Goal: Communication & Community: Answer question/provide support

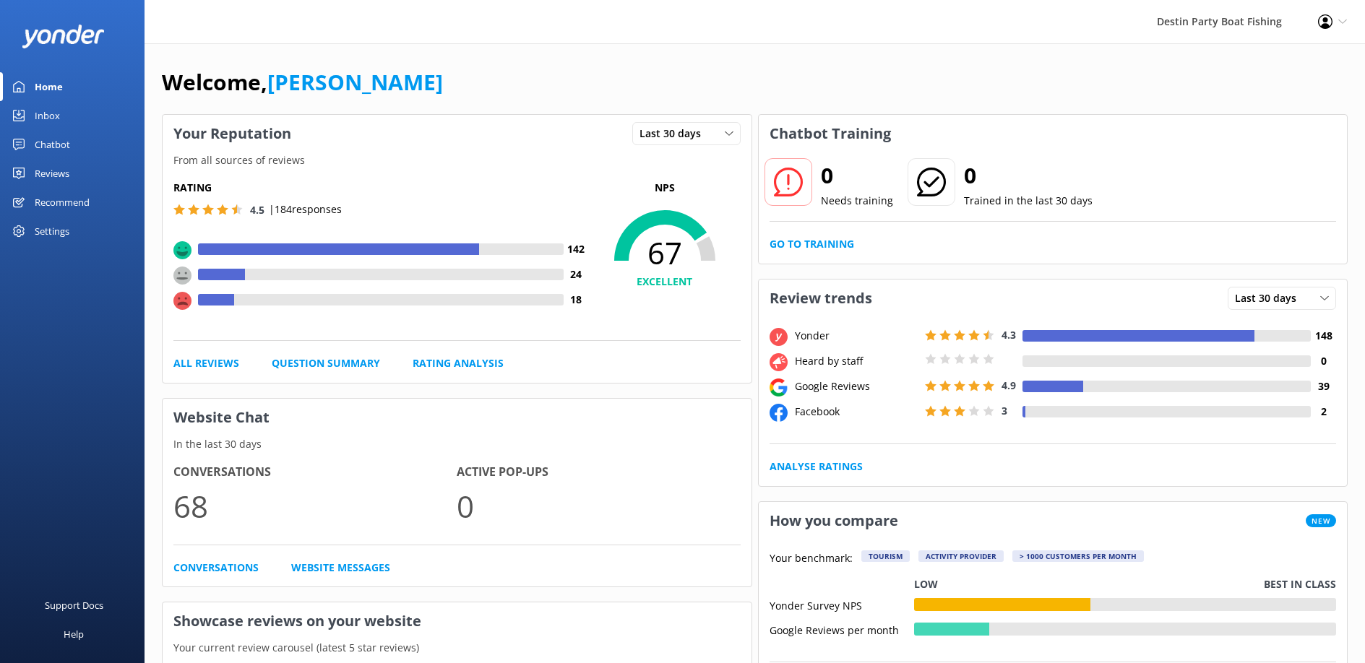
click at [45, 107] on div "Inbox" at bounding box center [47, 115] width 25 height 29
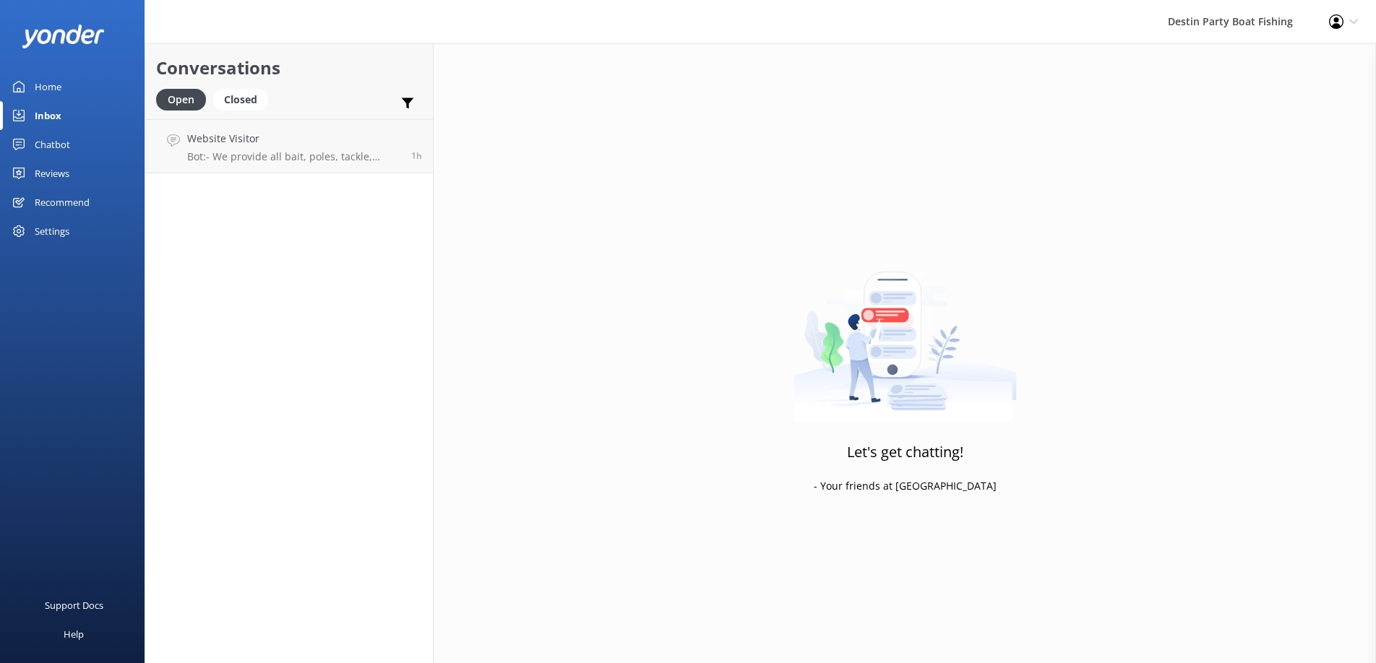
click at [62, 173] on div "Reviews" at bounding box center [52, 173] width 35 height 29
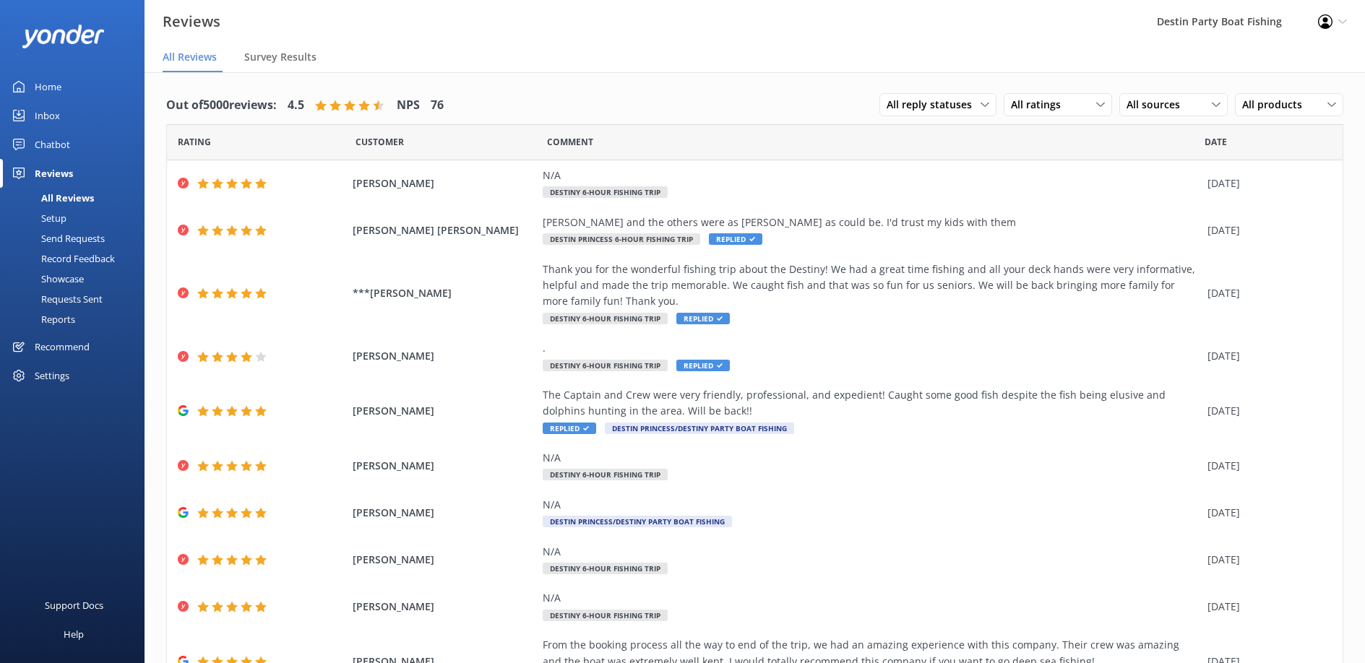
click at [64, 121] on link "Inbox" at bounding box center [72, 115] width 145 height 29
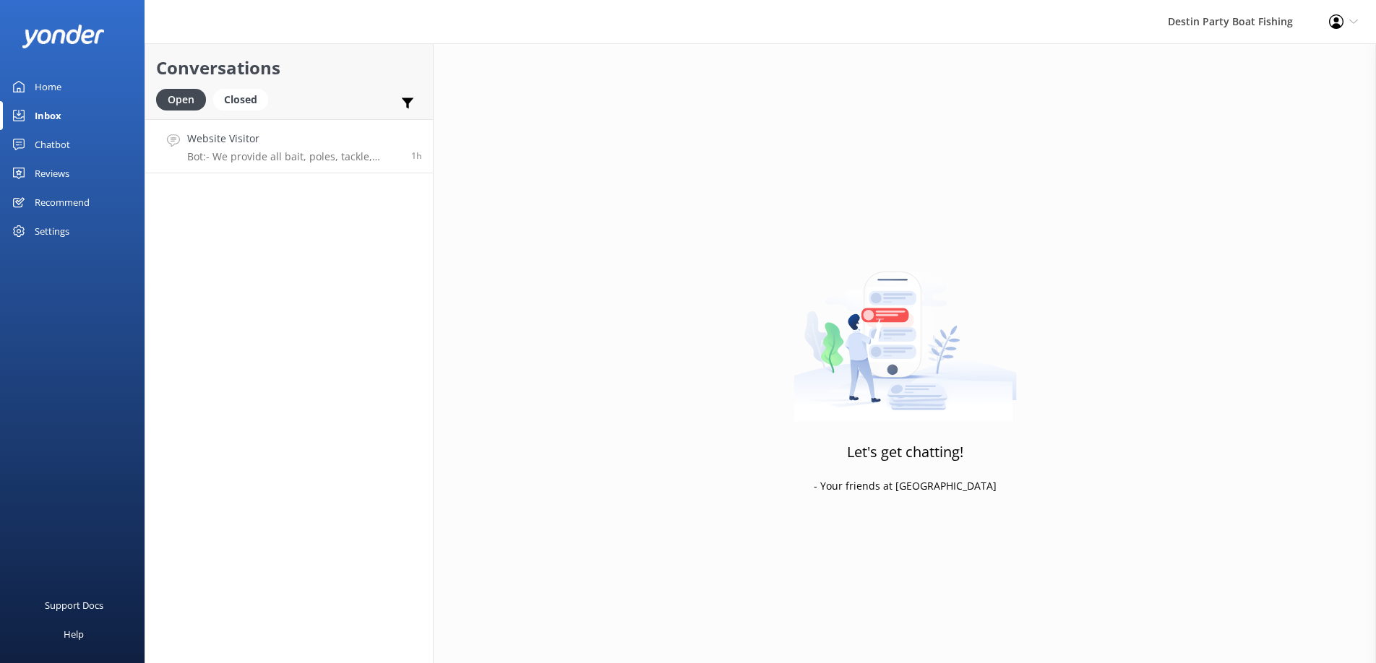
click at [271, 148] on div "Website Visitor Bot: - We provide all bait, poles, tackle, licenses, and ice to…" at bounding box center [293, 146] width 213 height 31
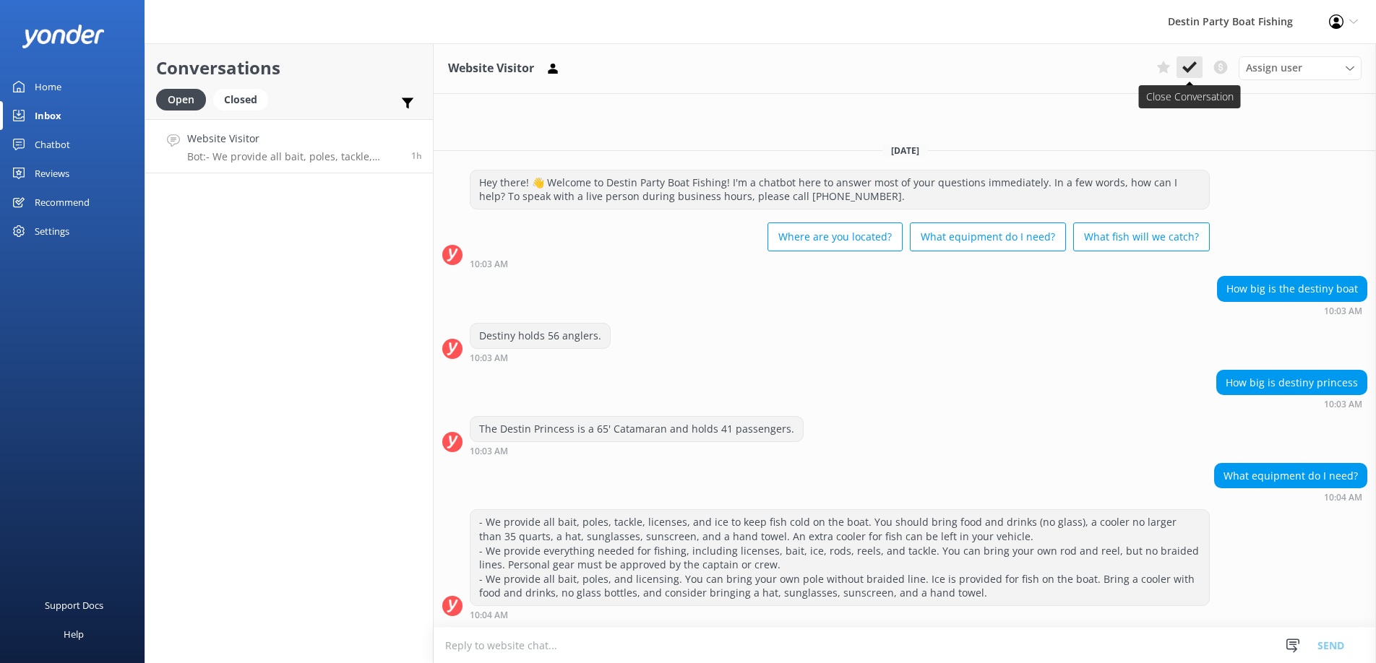
click at [1182, 69] on button at bounding box center [1190, 67] width 26 height 22
